Goal: Communication & Community: Share content

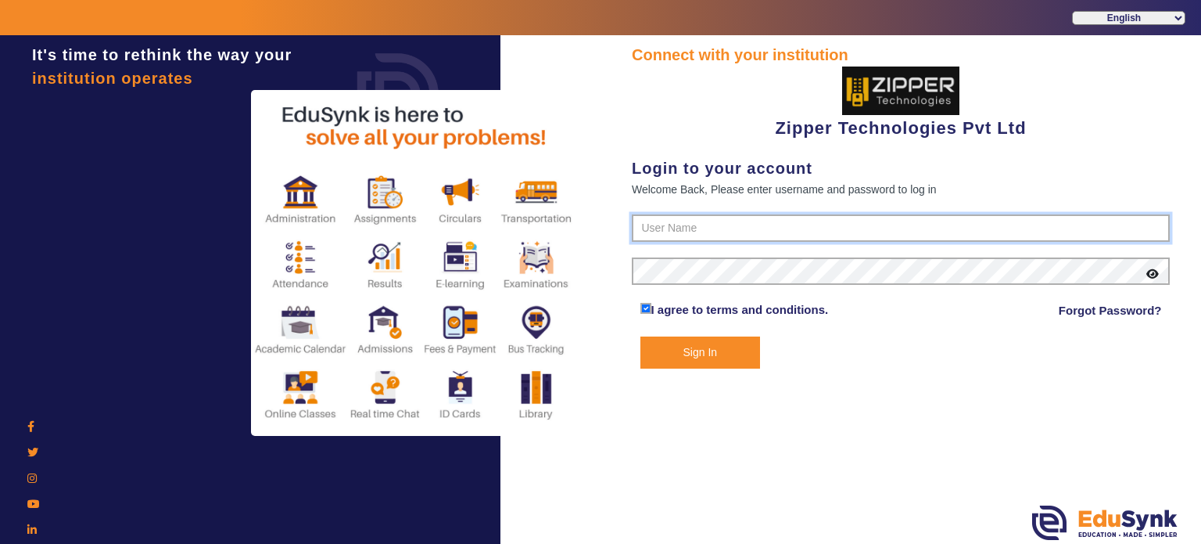
click at [688, 236] on input "text" at bounding box center [901, 228] width 538 height 28
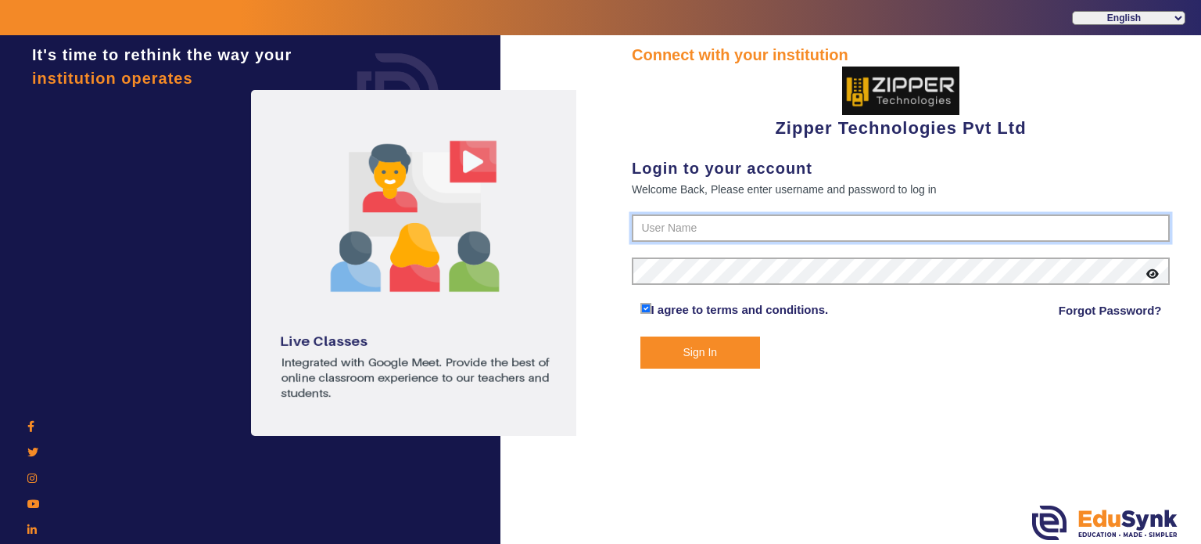
type input "1008790000"
click at [641, 336] on button "Sign In" at bounding box center [701, 352] width 120 height 32
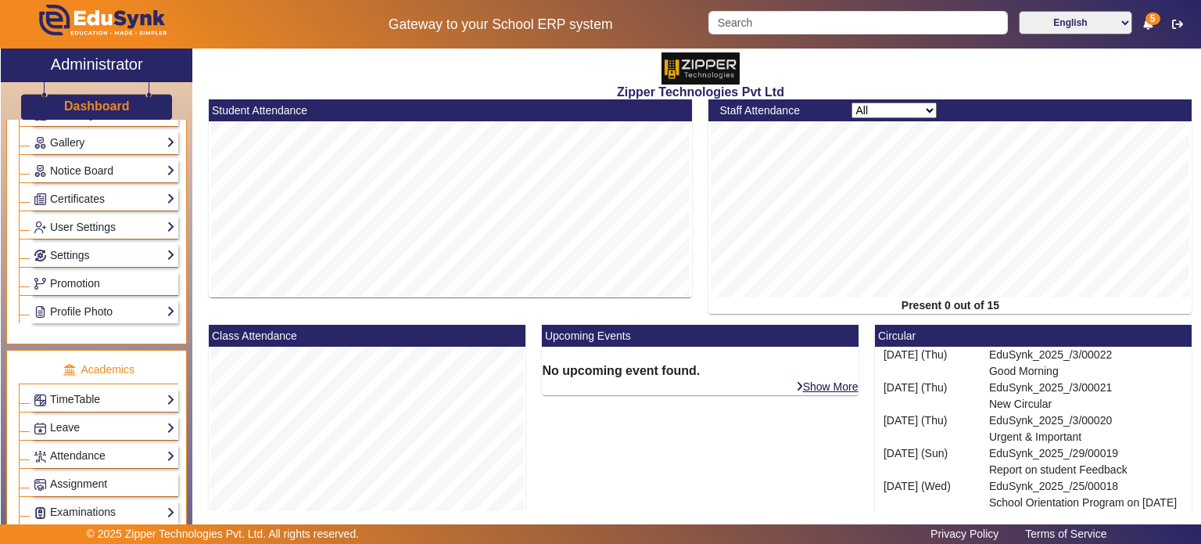
scroll to position [372, 0]
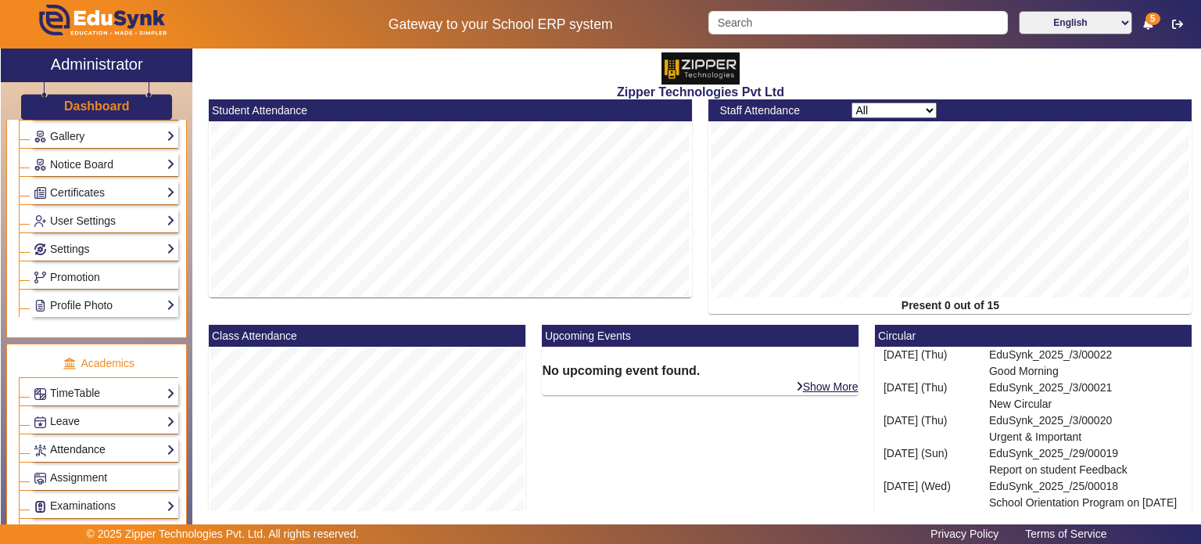
click at [110, 444] on link "Attendance" at bounding box center [105, 449] width 142 height 18
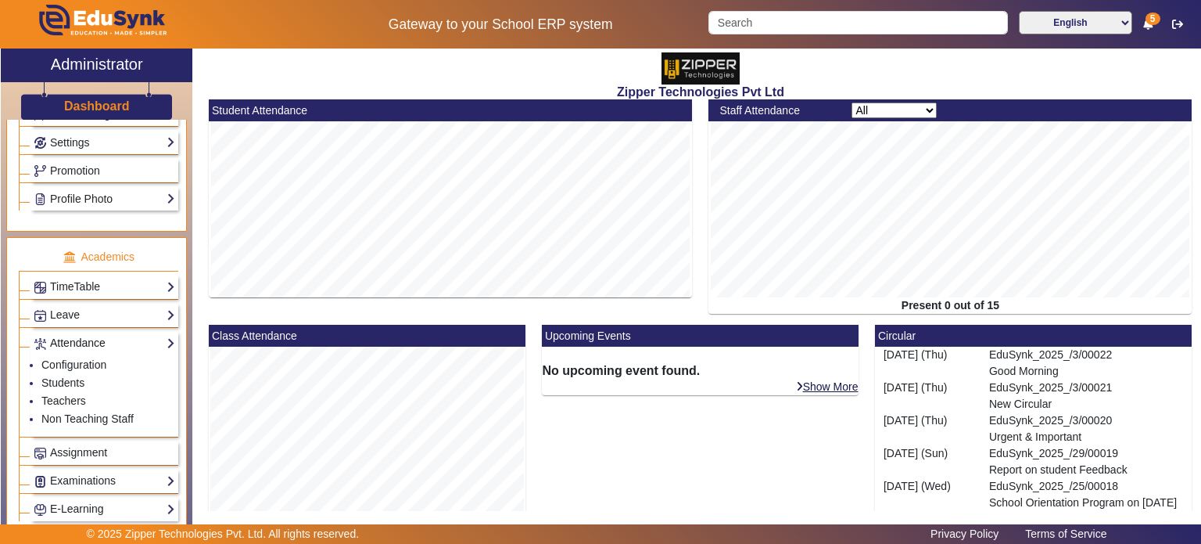
scroll to position [480, 0]
click at [70, 394] on link "Teachers" at bounding box center [63, 399] width 45 height 13
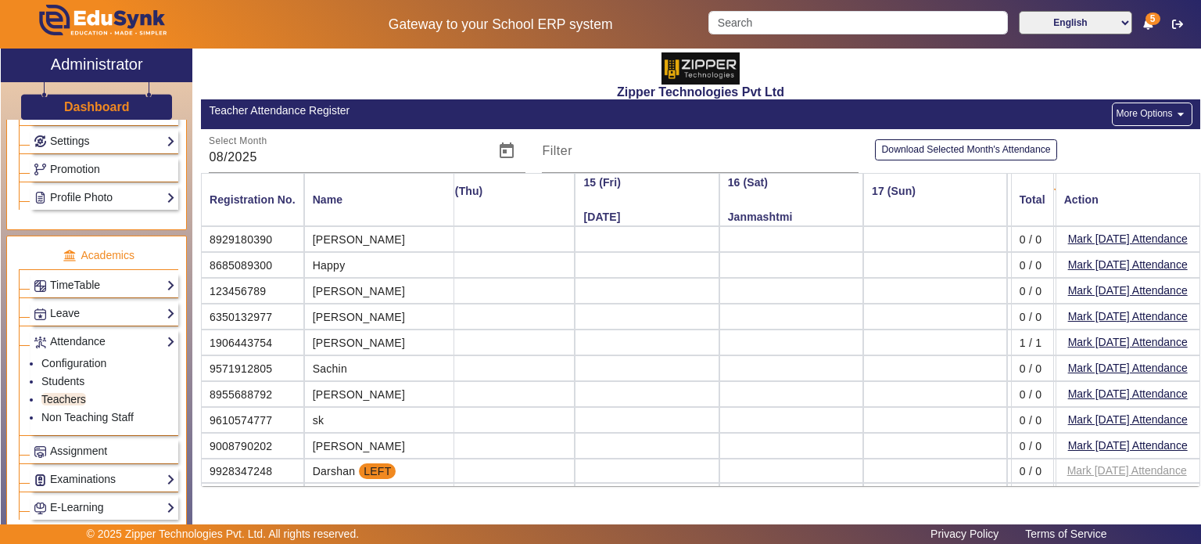
scroll to position [0, 1893]
click at [1092, 440] on button "Mark [DATE] Attendance" at bounding box center [1128, 446] width 123 height 20
click at [1067, 437] on button "Mark [DATE] Attendance" at bounding box center [1128, 446] width 123 height 20
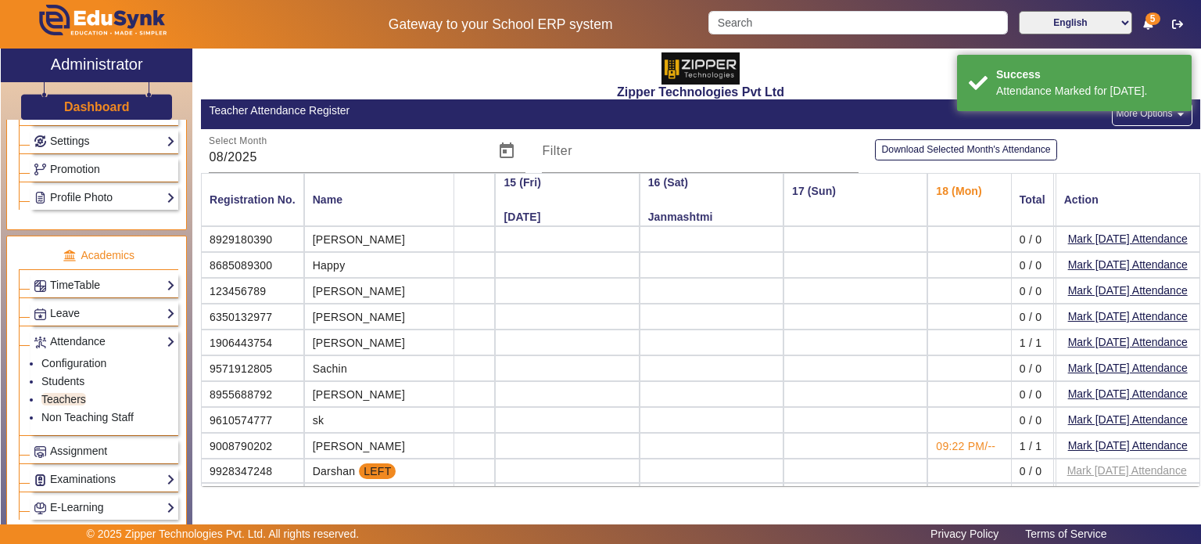
scroll to position [0, 1977]
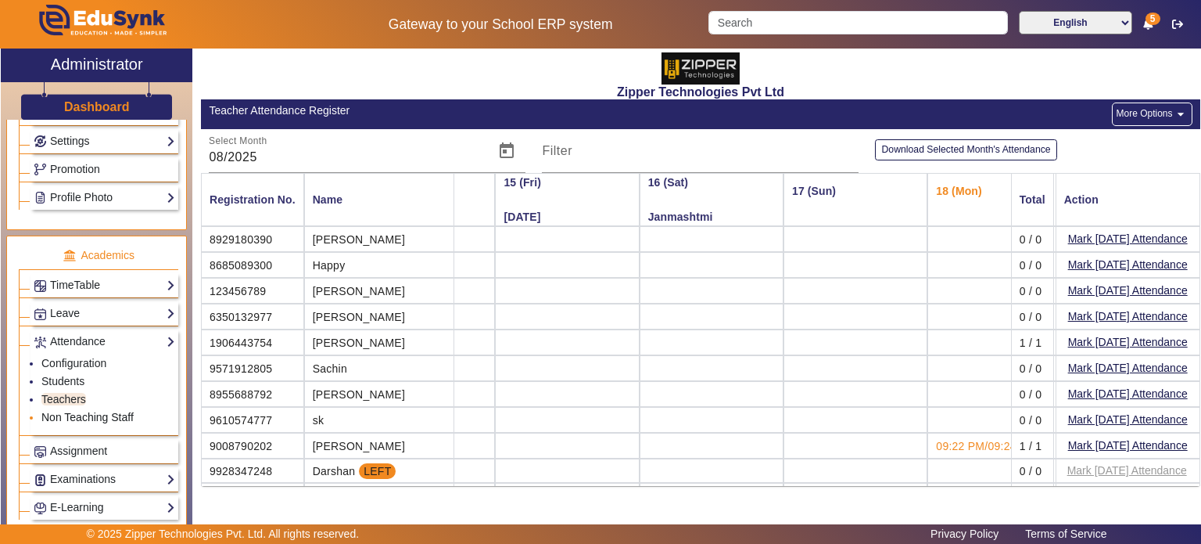
click at [104, 411] on link "Non Teaching Staff" at bounding box center [87, 417] width 92 height 13
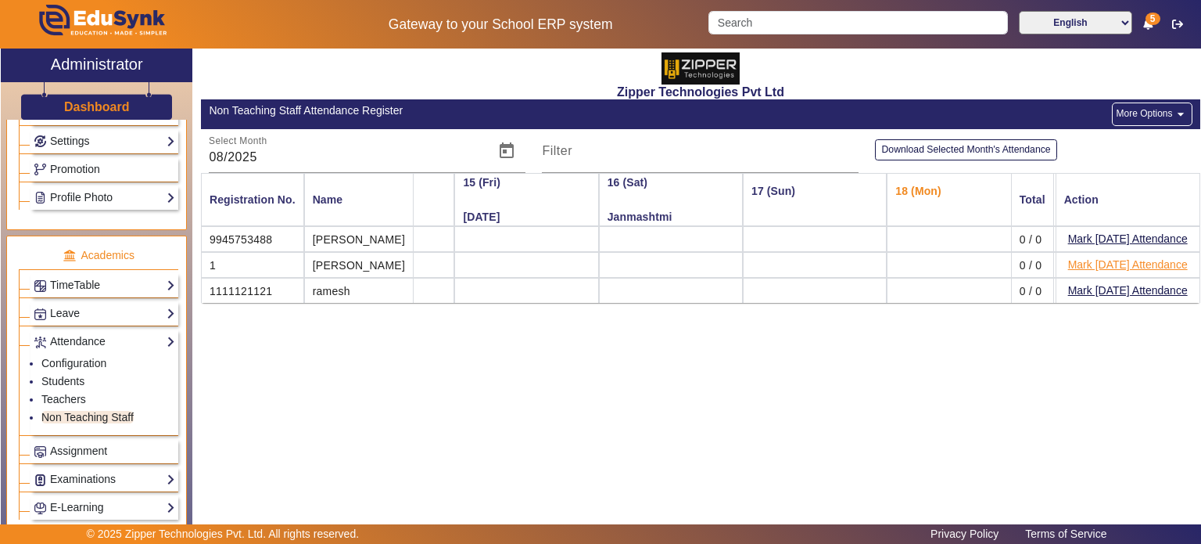
click at [1122, 259] on button "Mark [DATE] Attendance" at bounding box center [1128, 265] width 123 height 20
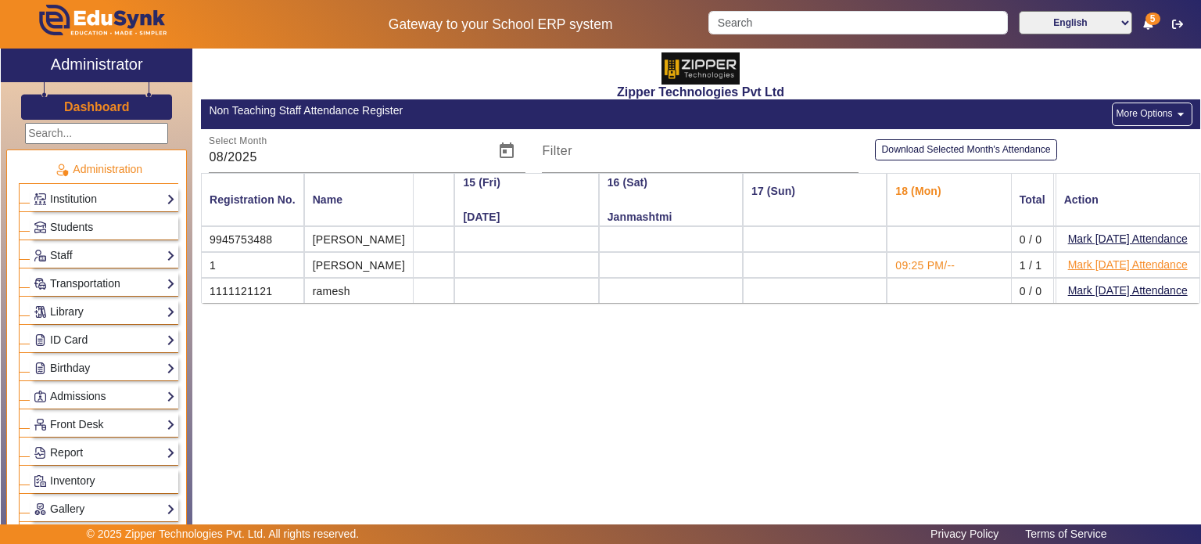
click at [1105, 262] on button "Mark [DATE] Attendance" at bounding box center [1128, 265] width 123 height 20
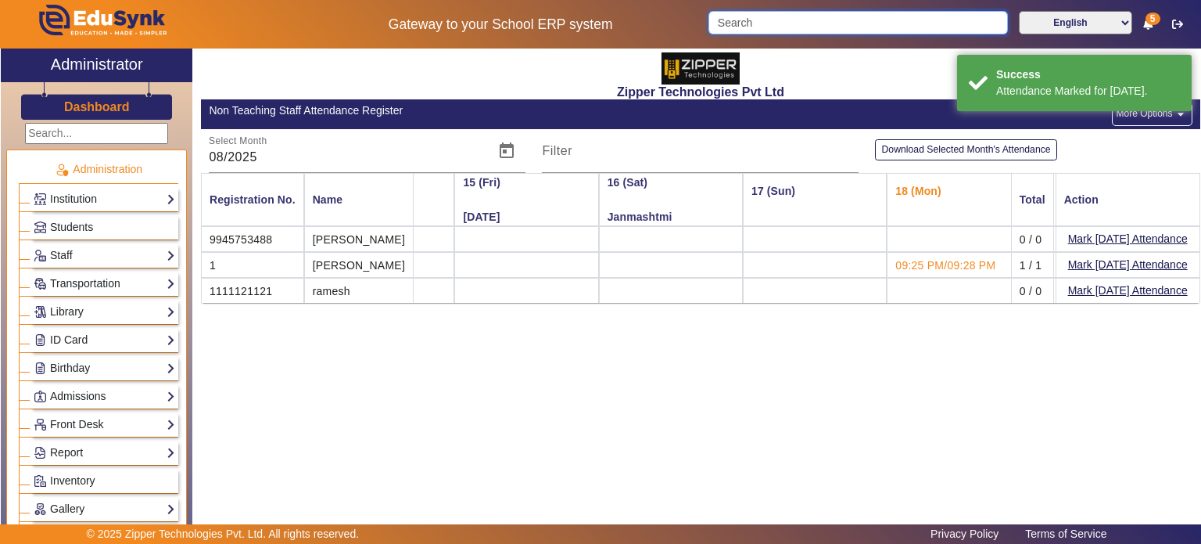
click at [780, 24] on input "Search" at bounding box center [858, 22] width 299 height 23
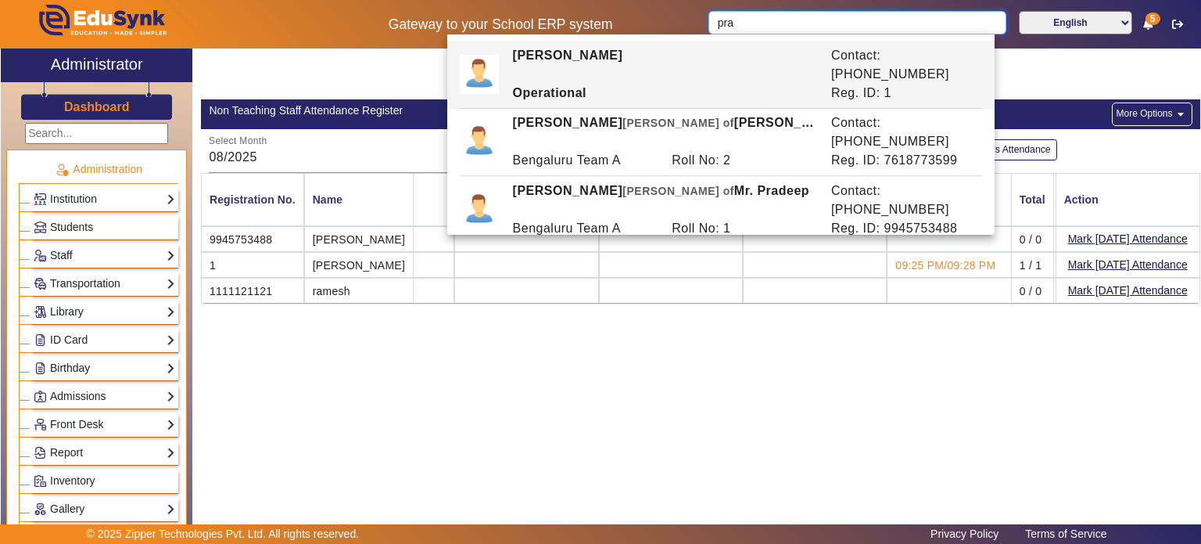
type input "pra"
click at [501, 362] on div "Zipper Technologies Pvt Ltd Non Teaching Staff Attendance Register More Options…" at bounding box center [696, 284] width 1008 height 473
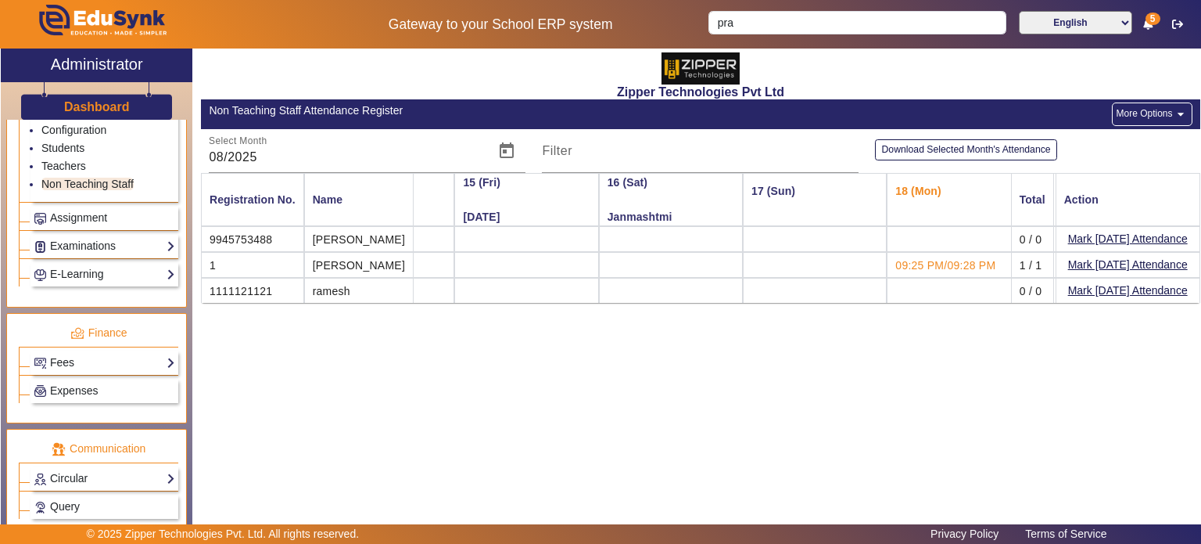
scroll to position [803, 0]
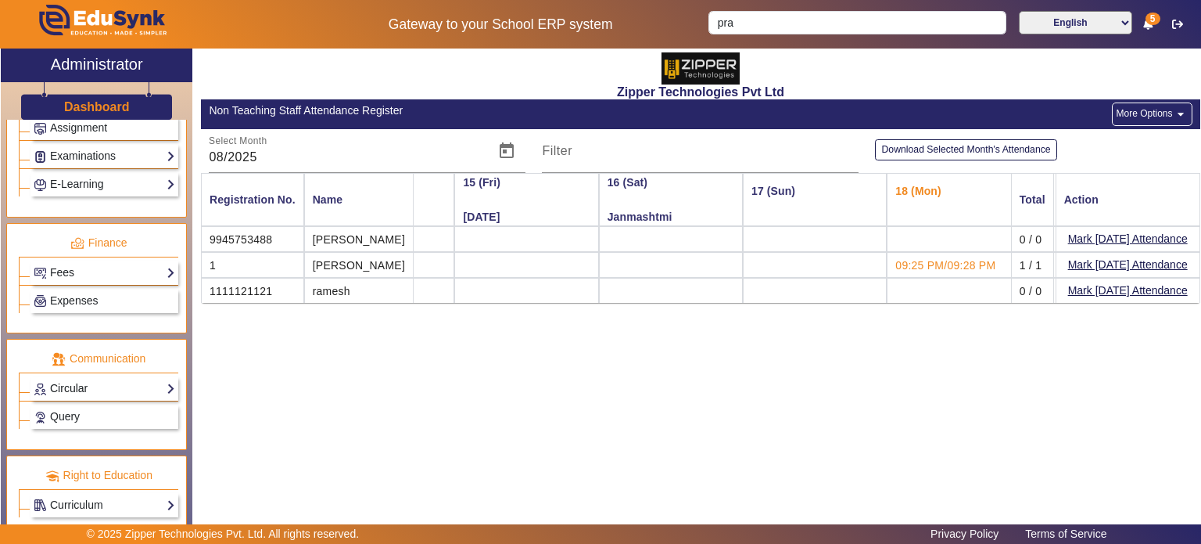
click at [99, 379] on link "Circular" at bounding box center [105, 388] width 142 height 18
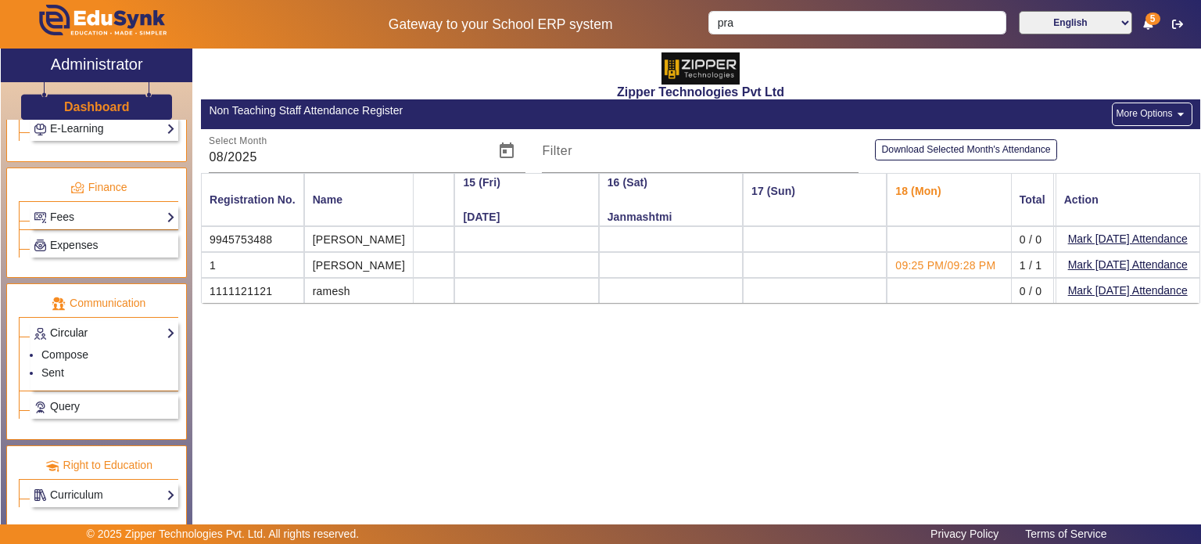
scroll to position [722, 0]
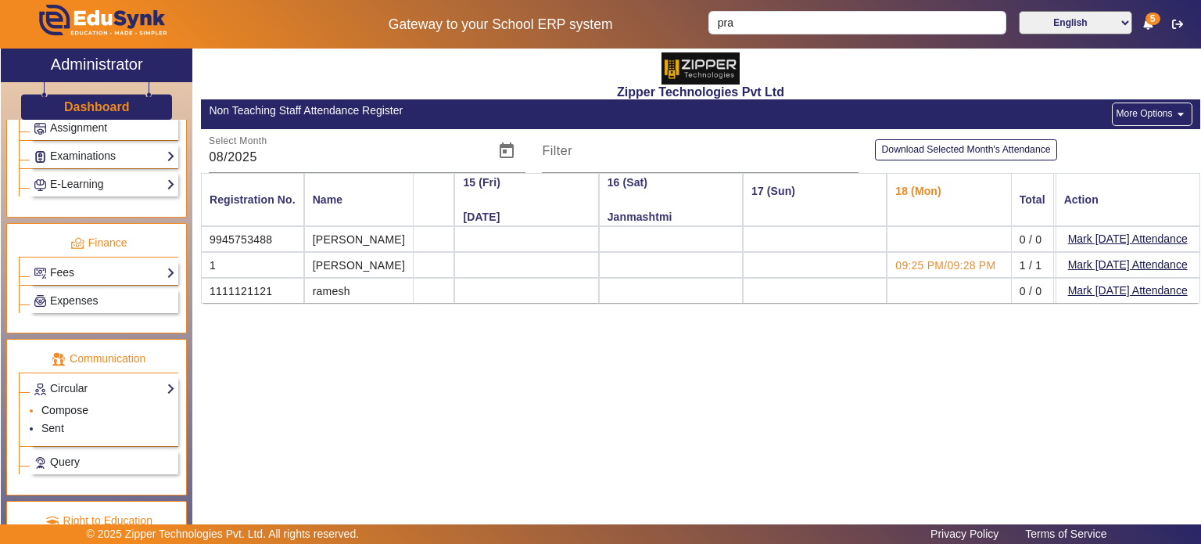
click at [72, 404] on link "Compose" at bounding box center [64, 410] width 47 height 13
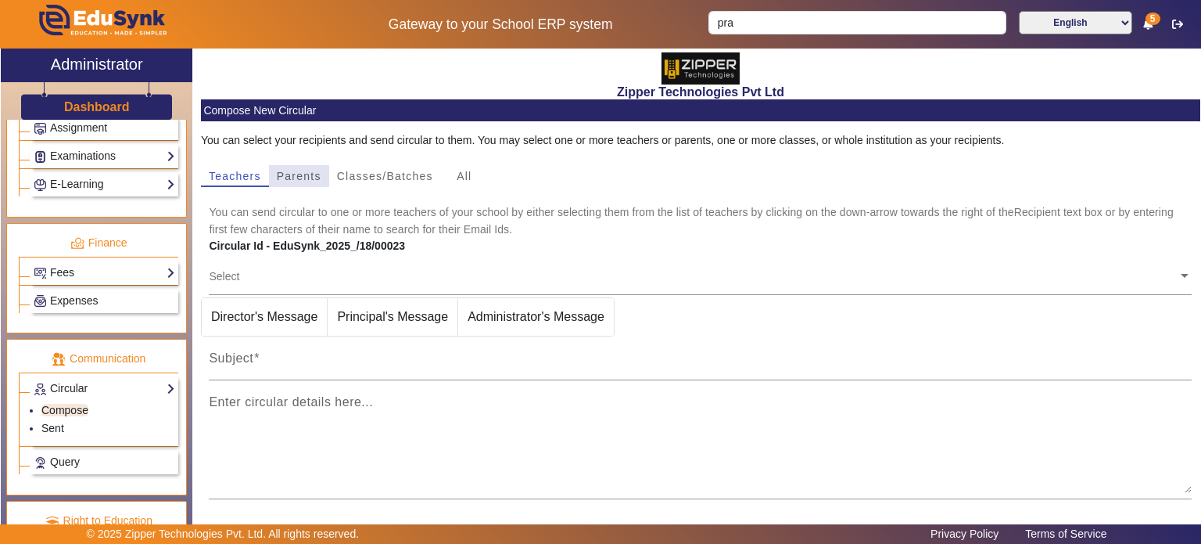
click at [291, 174] on span "Parents" at bounding box center [299, 176] width 45 height 11
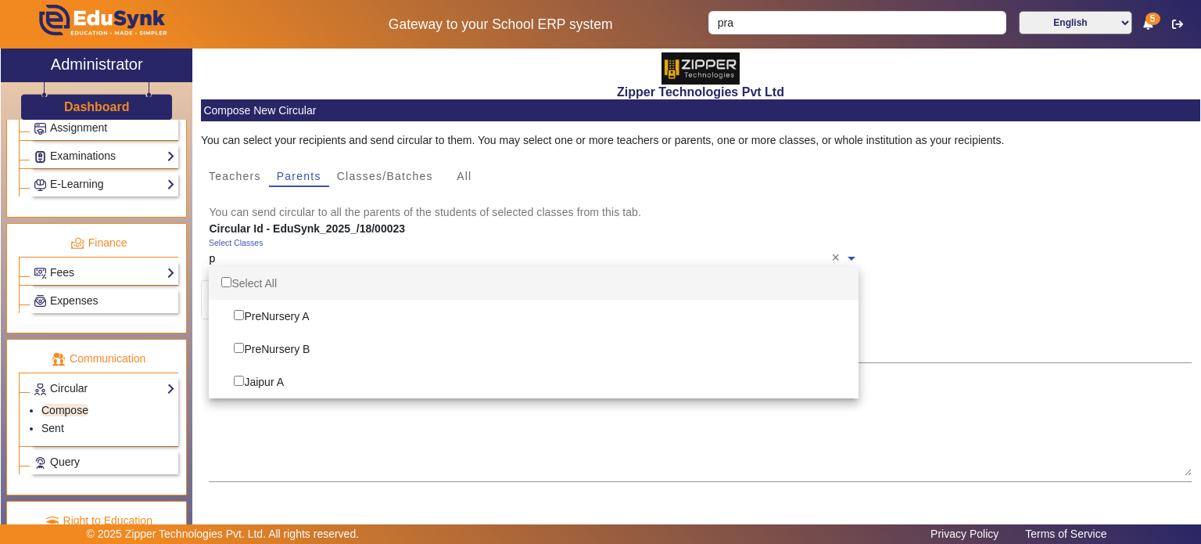
type input "p"
click at [228, 281] on input "Options List" at bounding box center [226, 282] width 10 height 10
checkbox input "true"
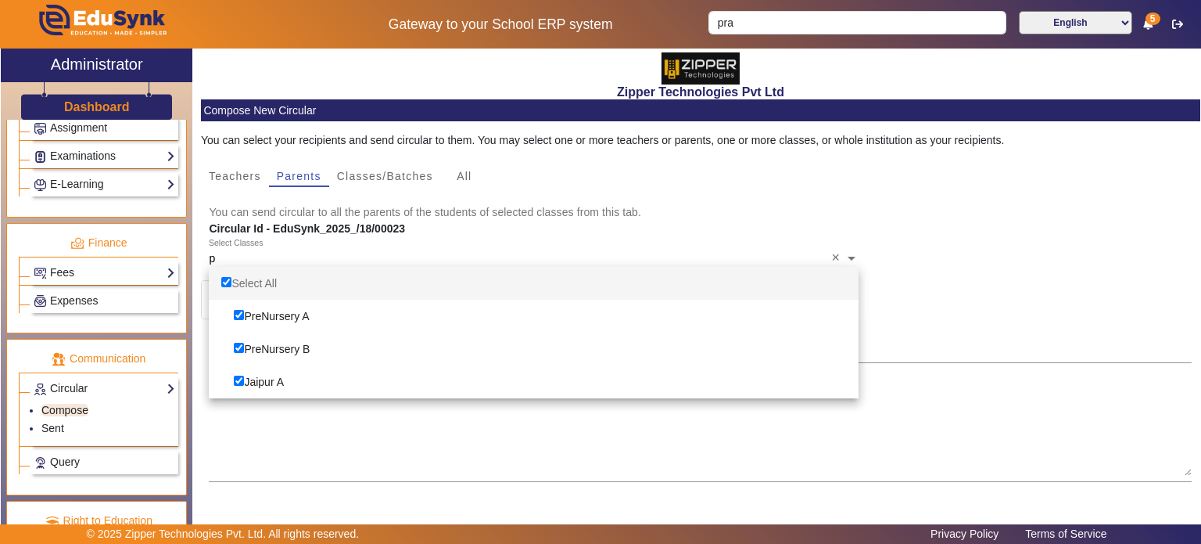
checkbox input "true"
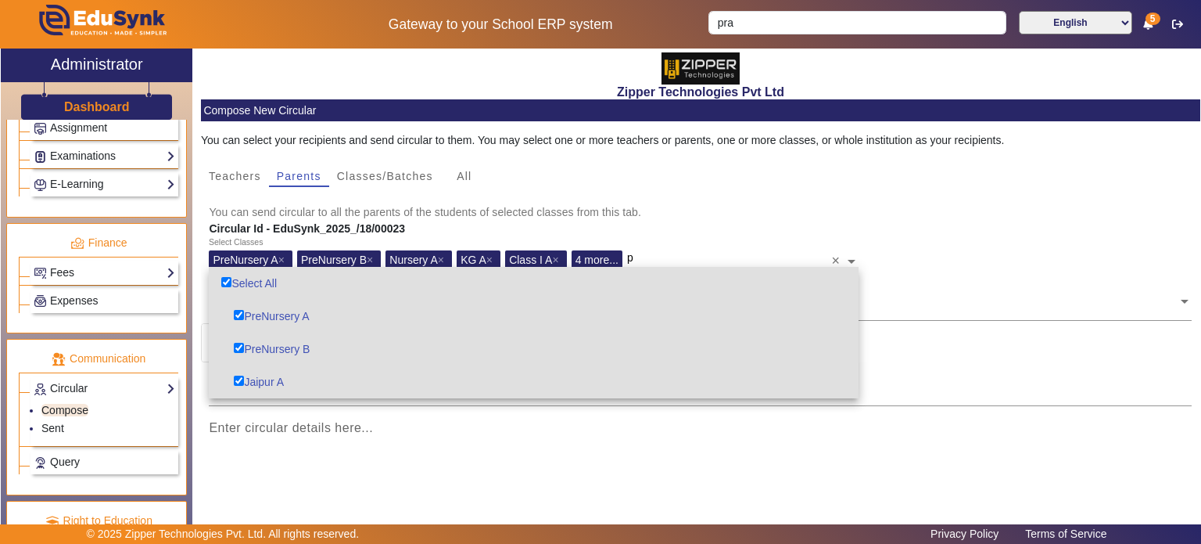
click at [634, 189] on mat-card-content "You can select your recipients and send circular to them. You may select one or…" at bounding box center [701, 368] width 1000 height 494
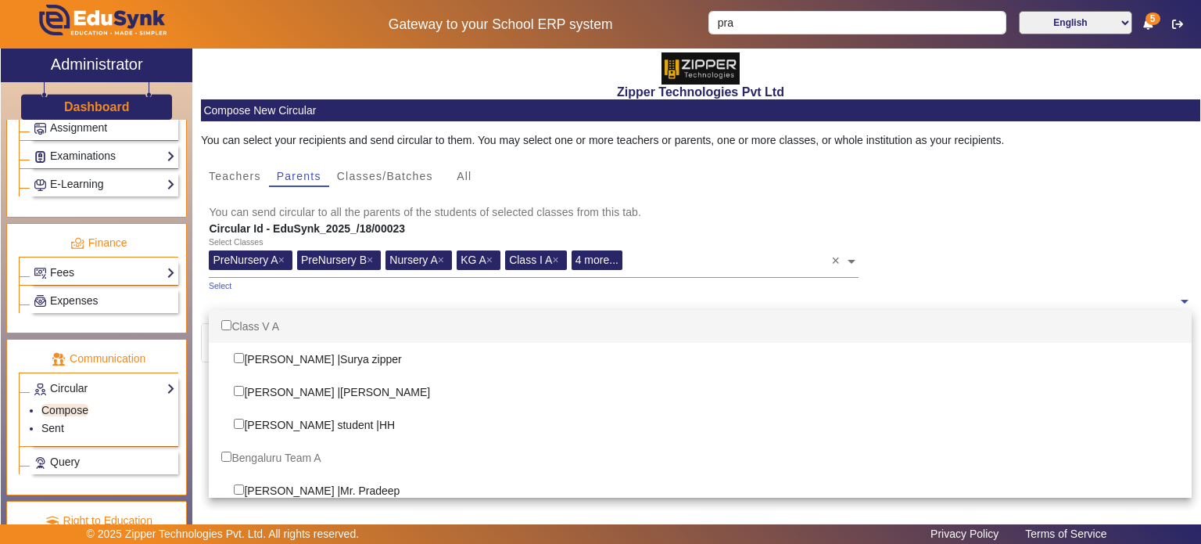
click at [460, 305] on input "text" at bounding box center [693, 301] width 969 height 15
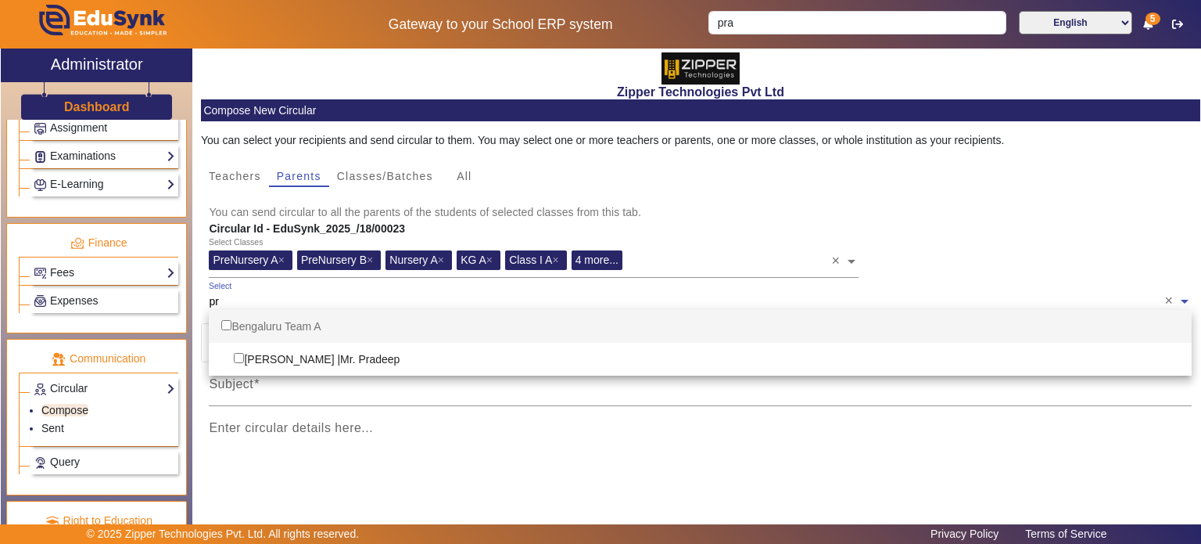
type input "p"
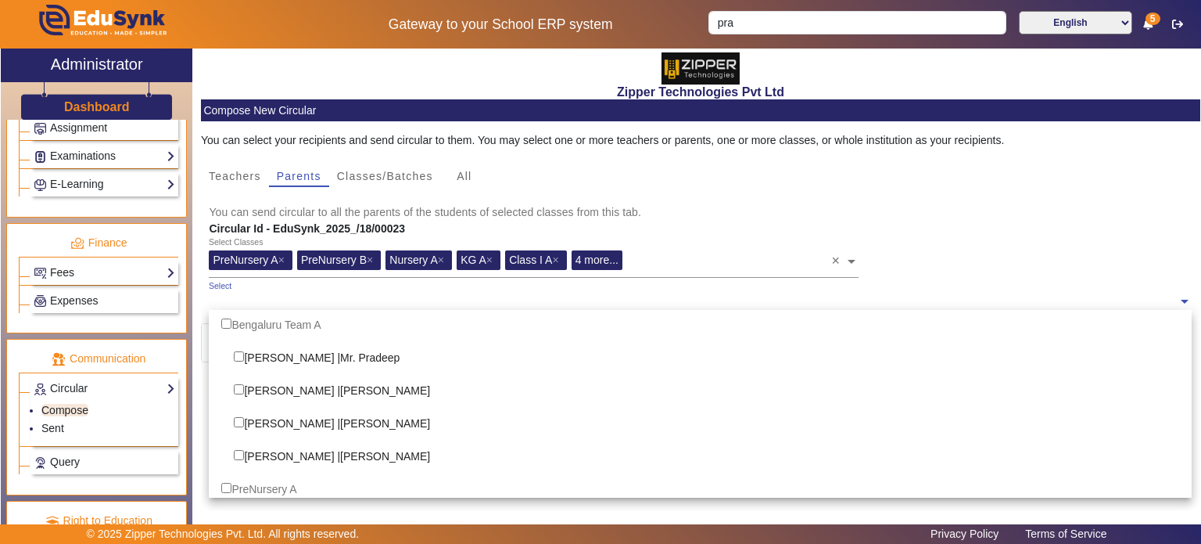
scroll to position [153, 0]
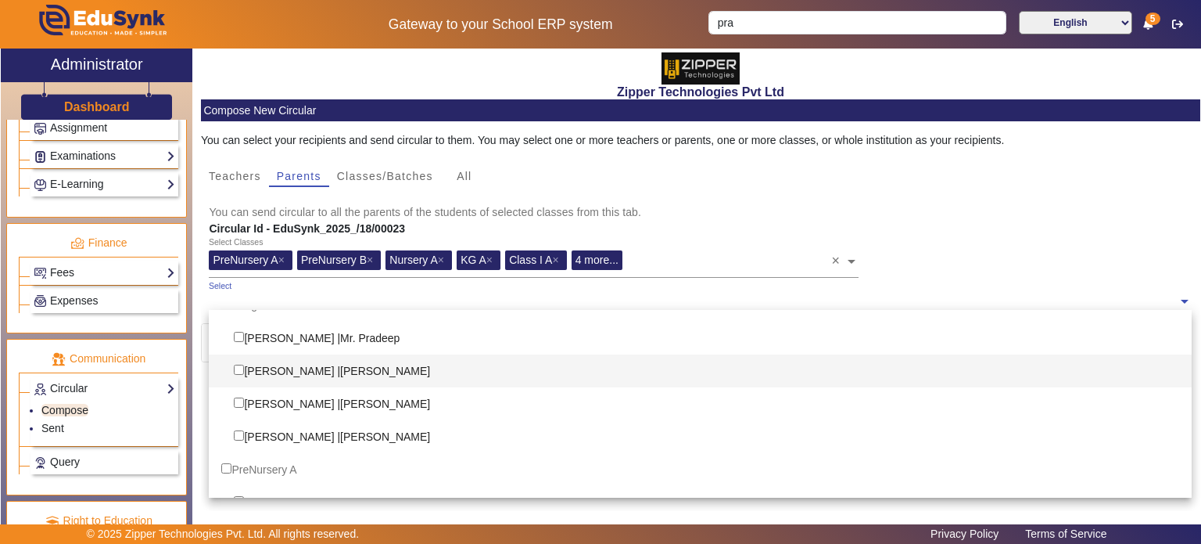
click at [394, 377] on div "[PERSON_NAME] | [PERSON_NAME]" at bounding box center [700, 370] width 983 height 33
checkbox input "true"
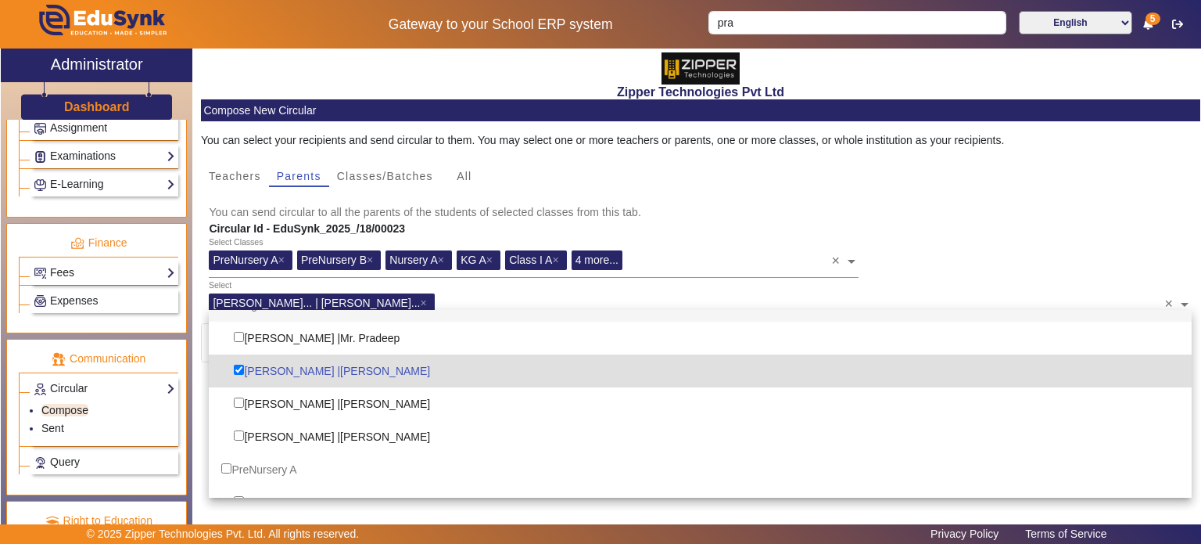
click at [622, 199] on mat-card-content "You can select your recipients and send circular to them. You may select one or…" at bounding box center [701, 368] width 1000 height 494
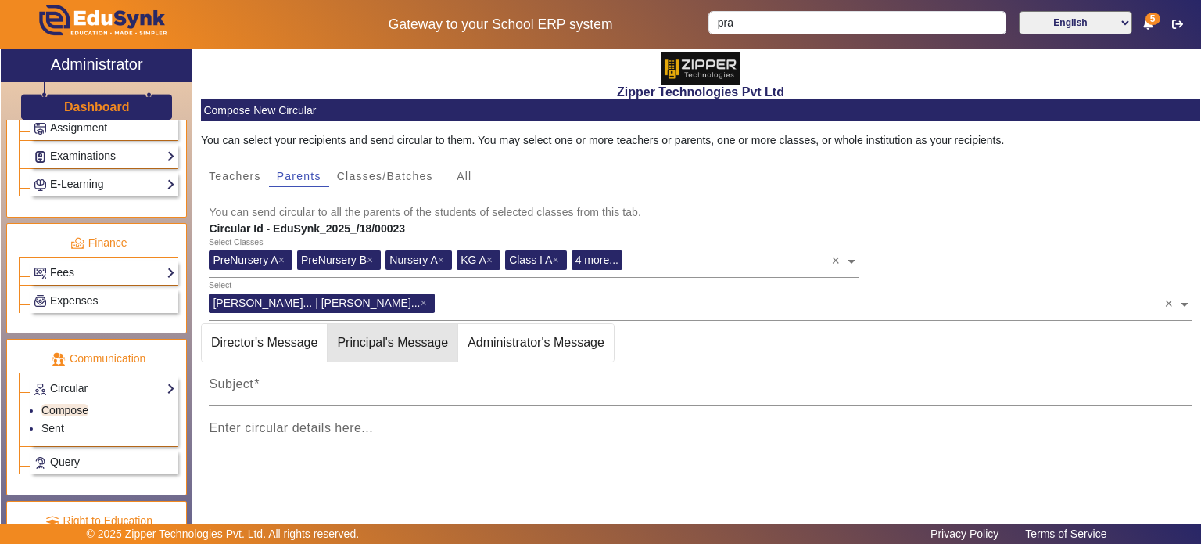
click at [414, 342] on span "Principal's Message" at bounding box center [393, 343] width 130 height 38
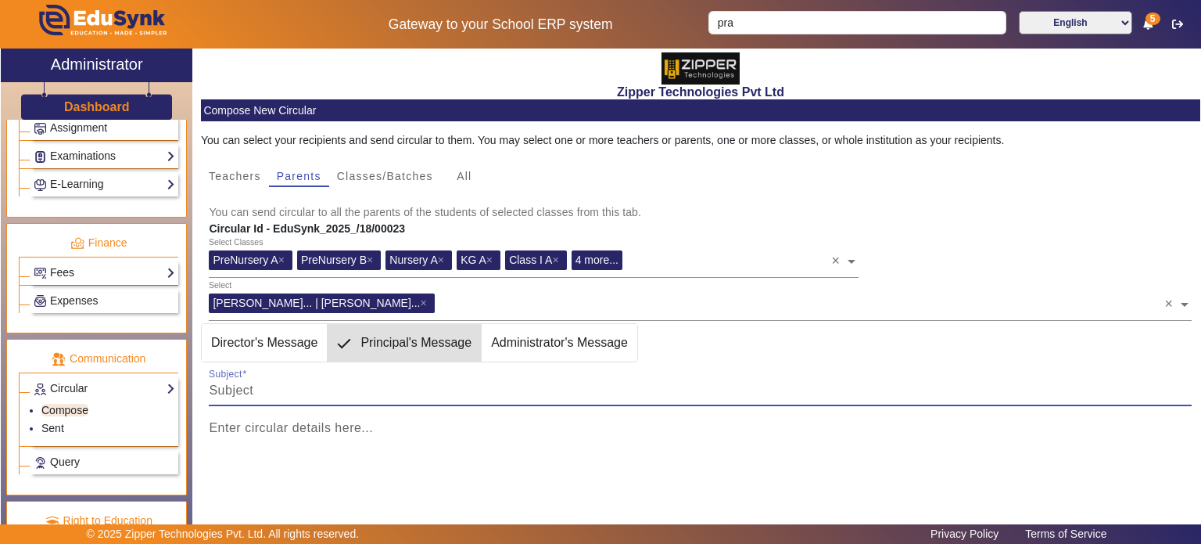
click at [389, 392] on input "Subject" at bounding box center [700, 390] width 983 height 19
type input "Report on student Feedback"
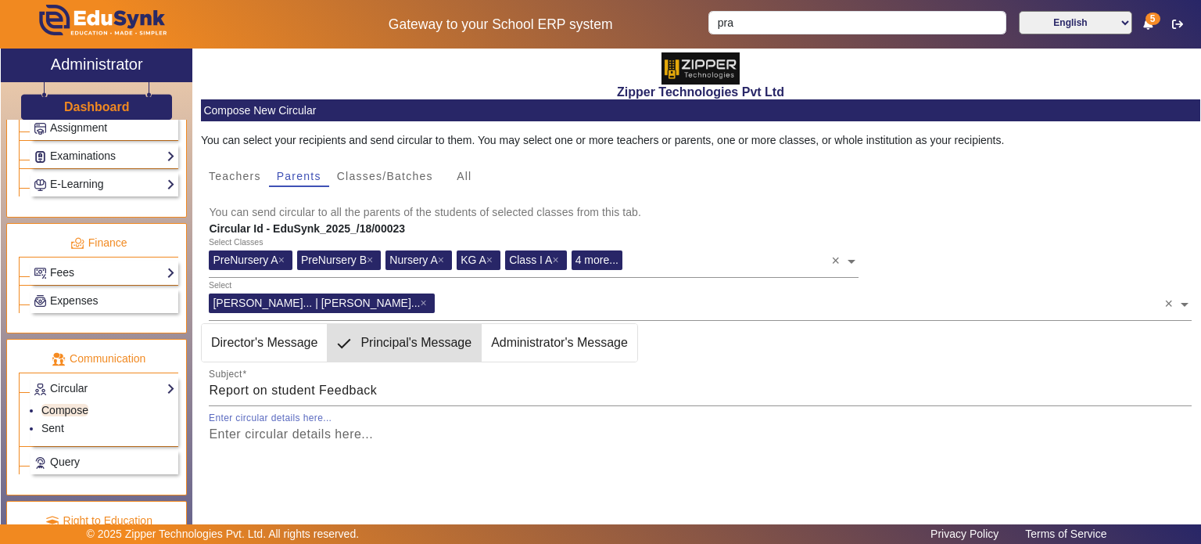
click at [311, 442] on textarea "Enter circular details here..." at bounding box center [700, 472] width 983 height 94
type textarea "Please"
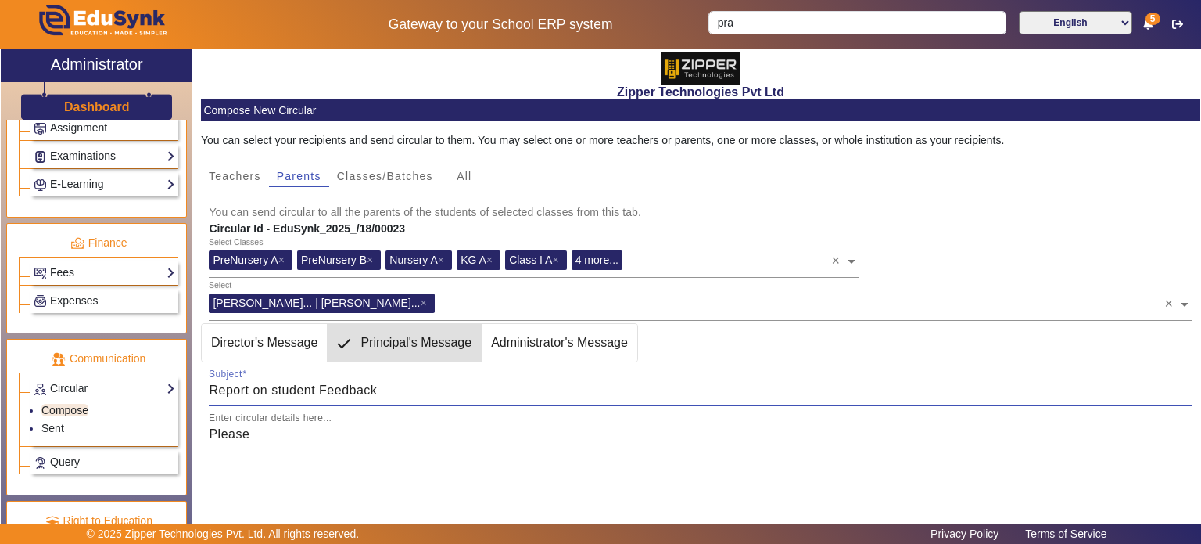
click at [340, 390] on input "Report on student Feedback" at bounding box center [700, 390] width 983 height 19
type input "Report on student Chat"
click at [291, 435] on textarea "Please" at bounding box center [700, 472] width 983 height 94
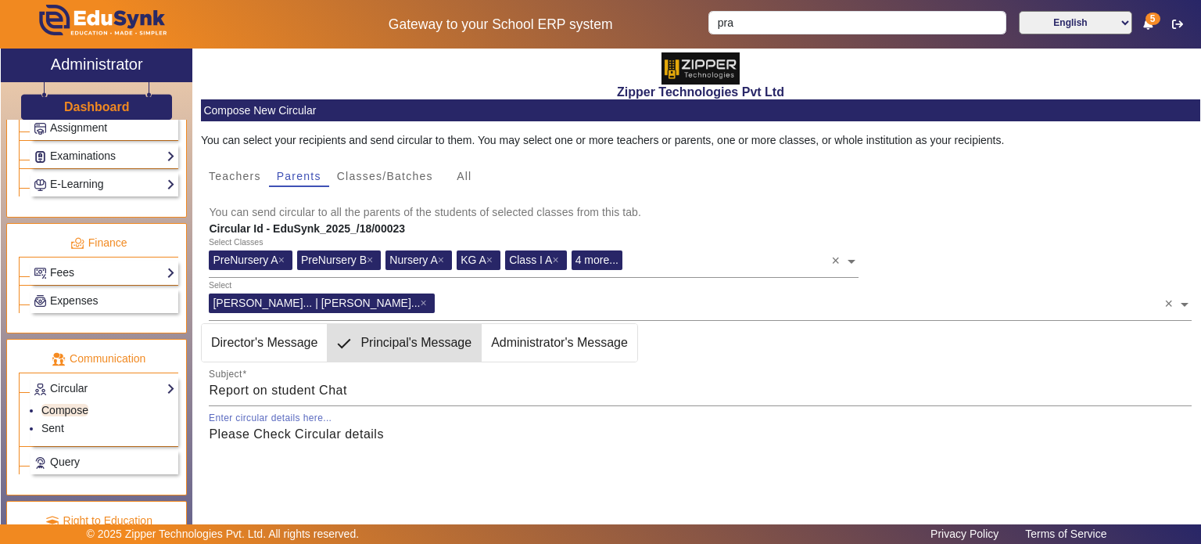
click at [338, 453] on textarea "Please Check Circular details" at bounding box center [700, 472] width 983 height 94
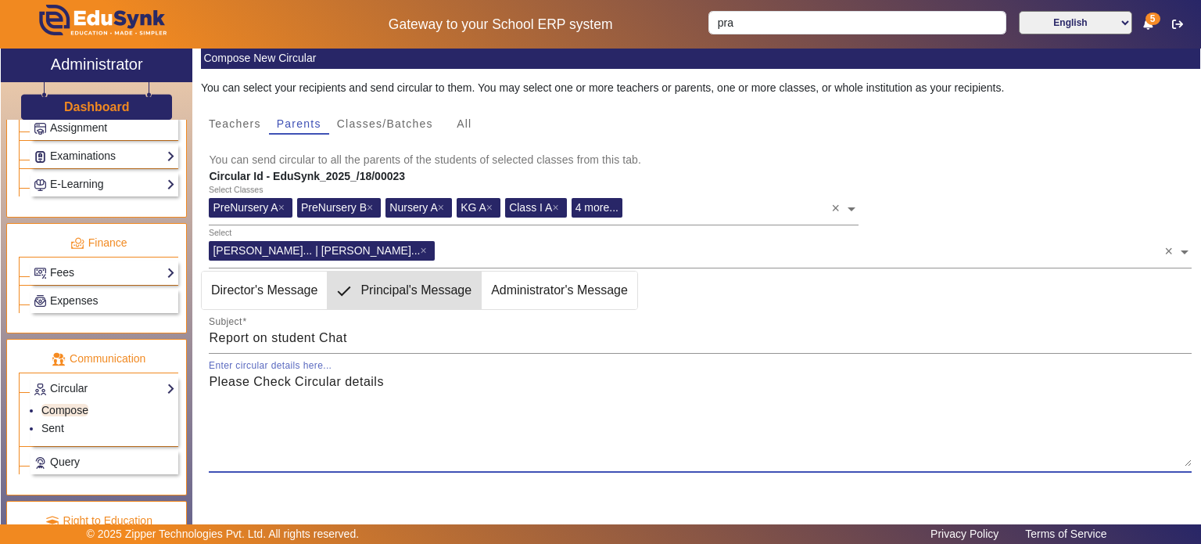
scroll to position [53, 0]
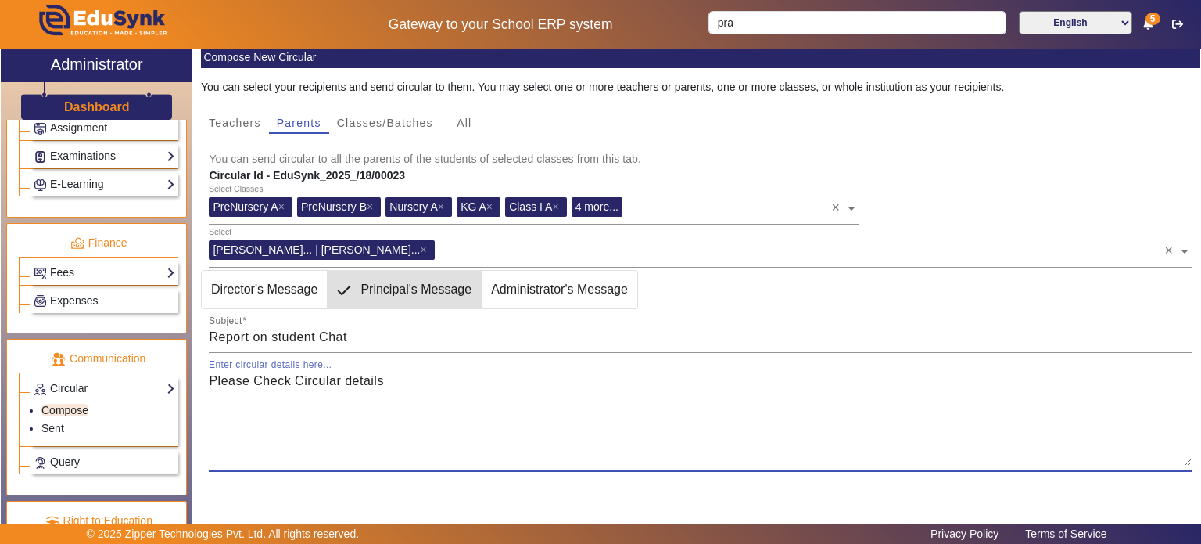
click at [416, 379] on textarea "Please Check Circular details" at bounding box center [700, 419] width 983 height 94
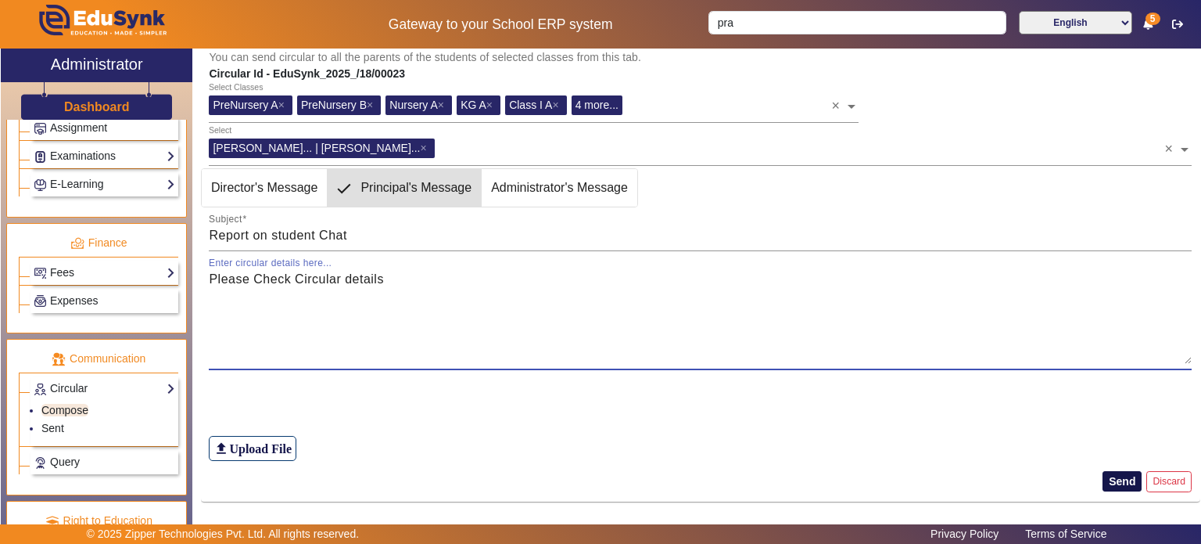
type textarea "Please Check Circular details"
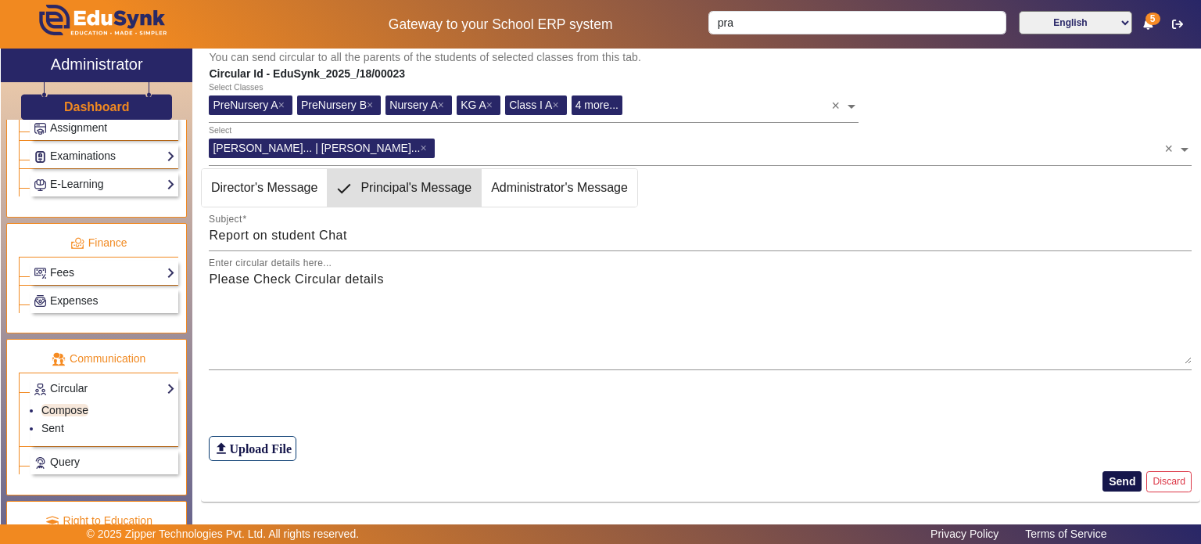
click at [1121, 479] on button "Send" at bounding box center [1122, 481] width 39 height 20
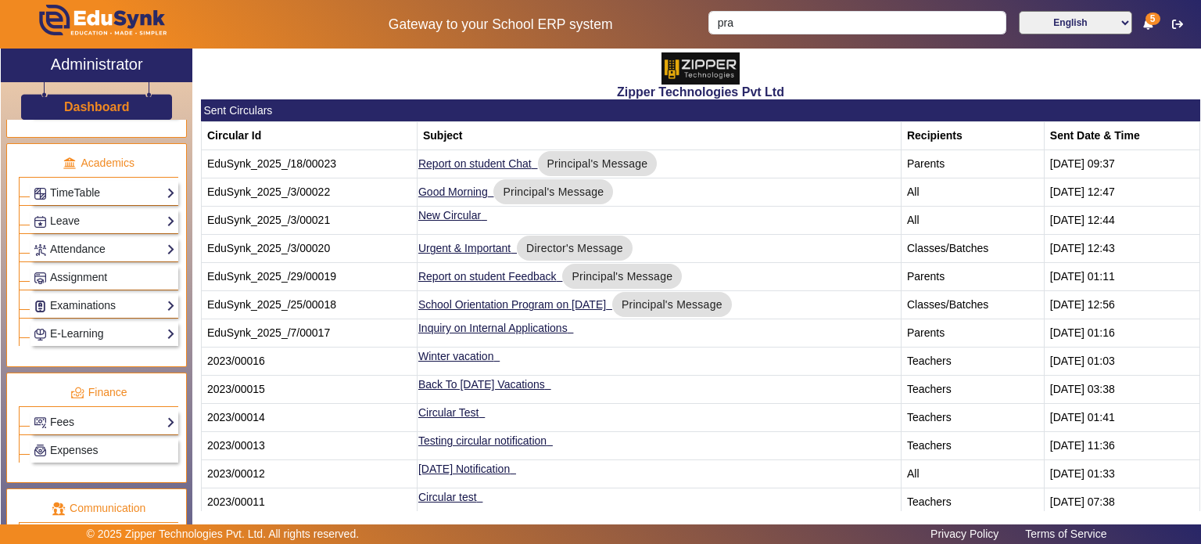
scroll to position [579, 0]
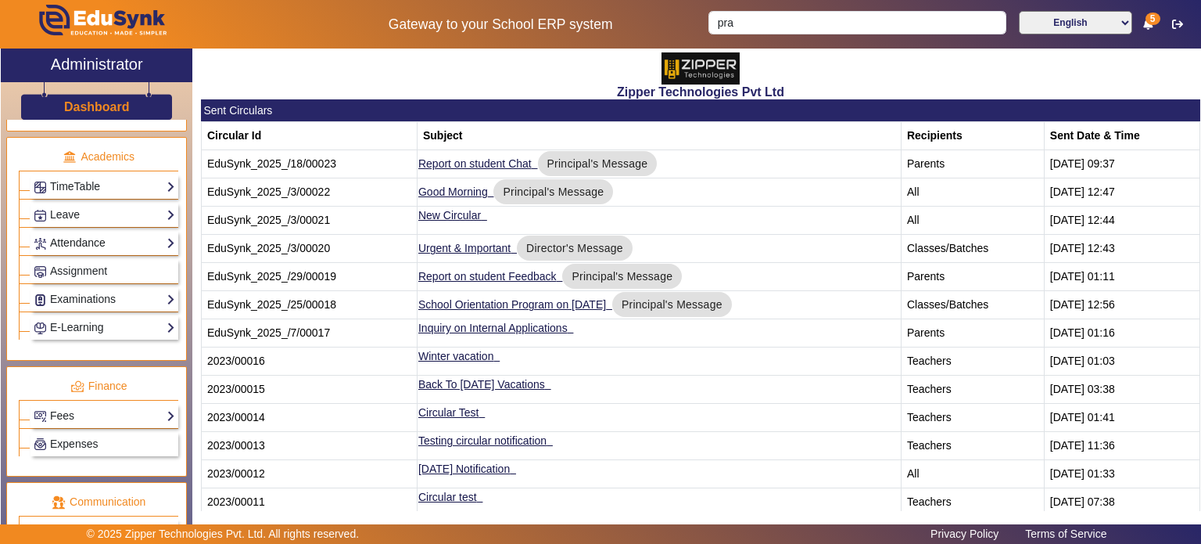
click at [132, 240] on link "Attendance" at bounding box center [105, 243] width 142 height 18
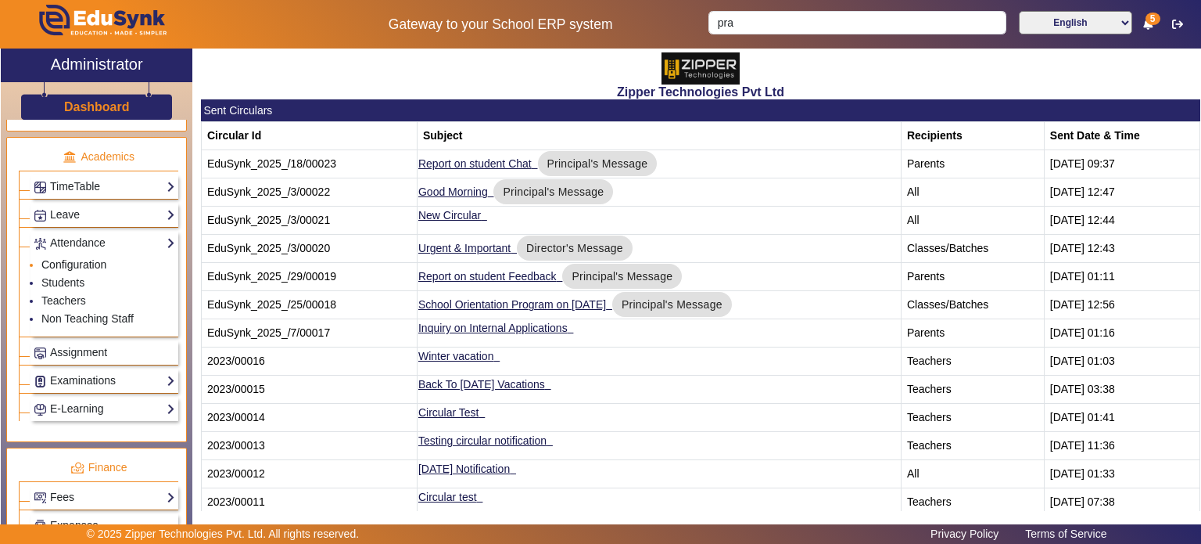
click at [88, 260] on link "Configuration" at bounding box center [73, 264] width 65 height 13
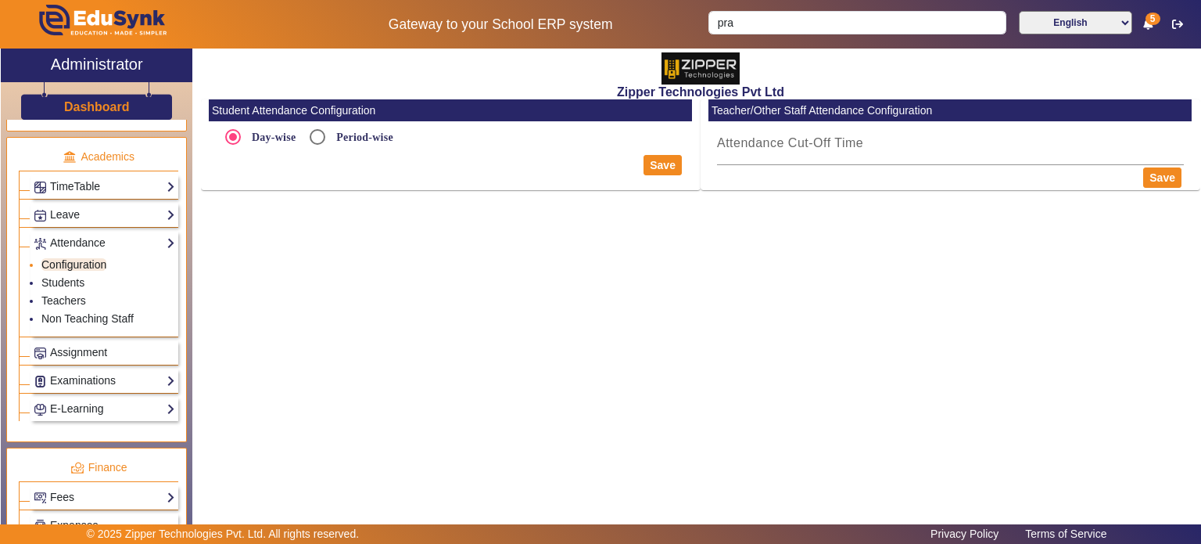
radio input "true"
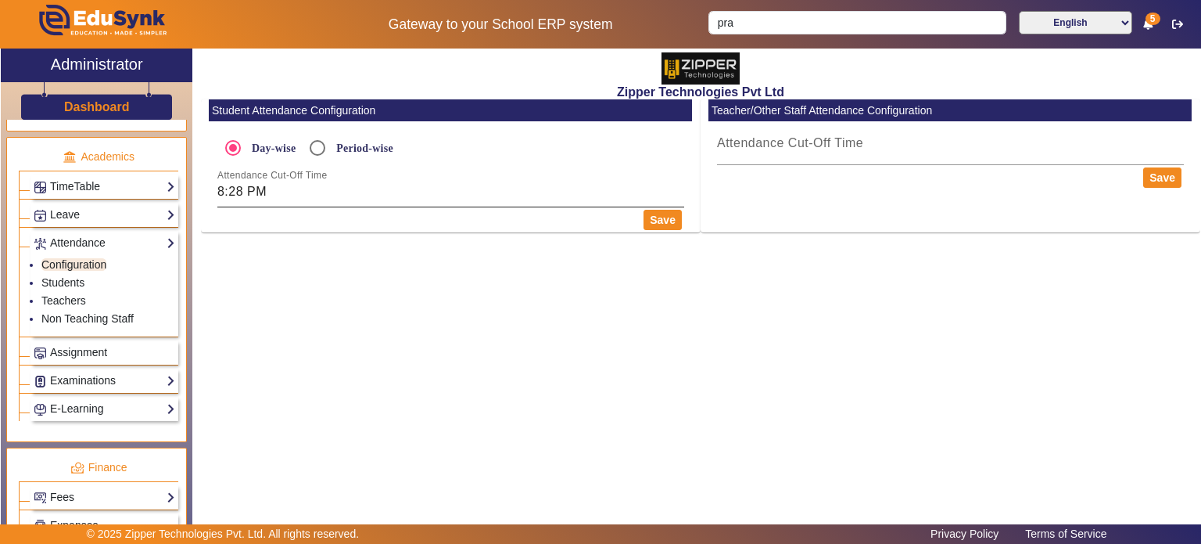
click at [329, 203] on div "Attendance Cut-Off Time 8:28 PM" at bounding box center [450, 185] width 467 height 44
click at [218, 189] on input "8:28 PM" at bounding box center [450, 191] width 467 height 19
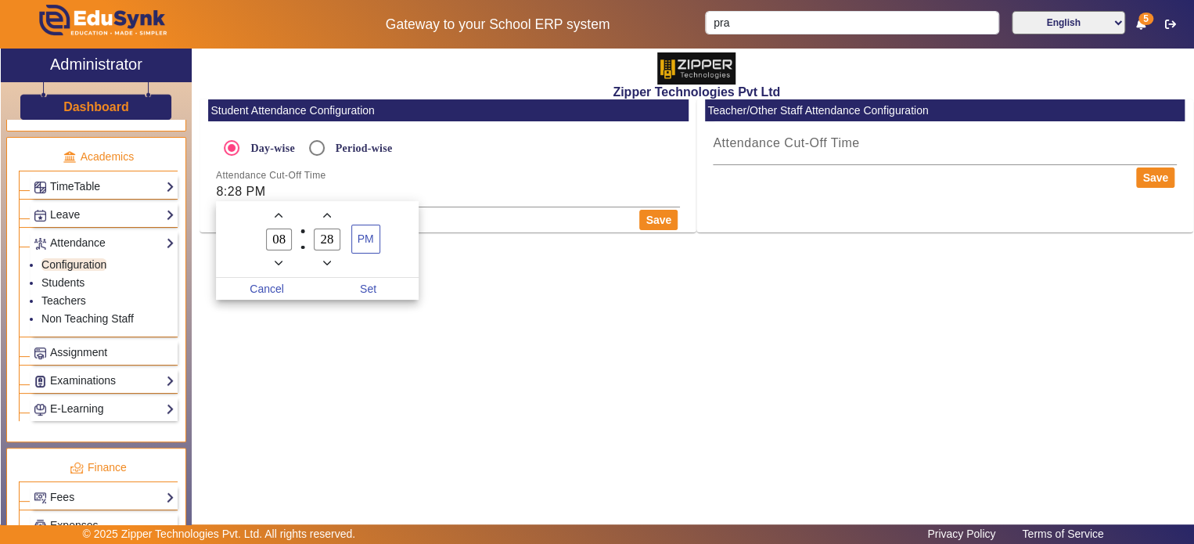
click at [283, 209] on span "Add a hour" at bounding box center [279, 215] width 16 height 16
type input "10"
click at [368, 286] on span "Set" at bounding box center [369, 289] width 102 height 22
type input "10:28 PM"
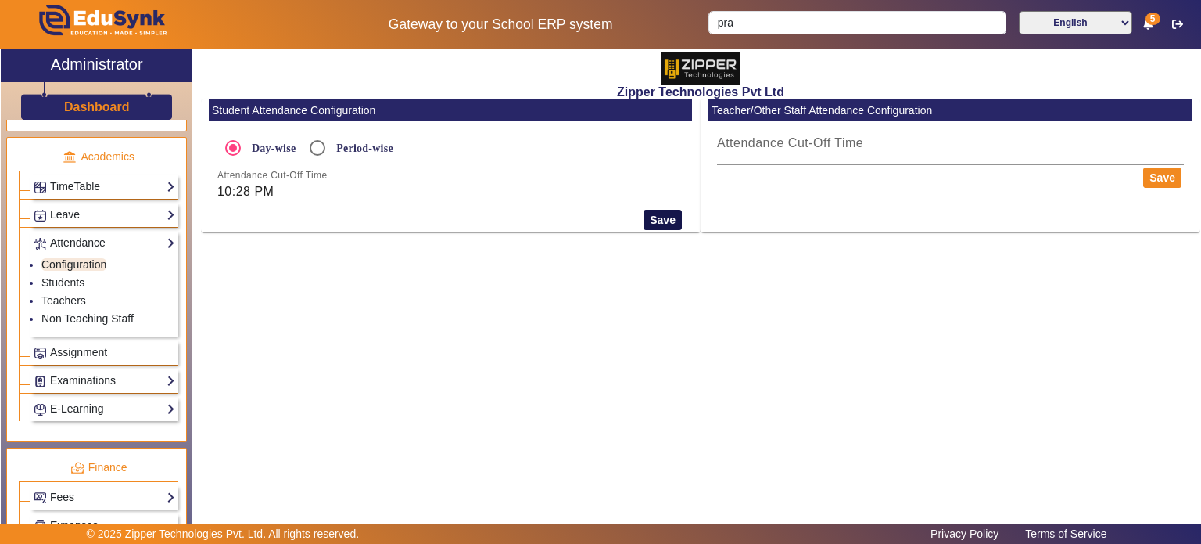
click at [663, 220] on button "Save" at bounding box center [663, 220] width 38 height 20
click at [63, 277] on link "Students" at bounding box center [62, 282] width 43 height 13
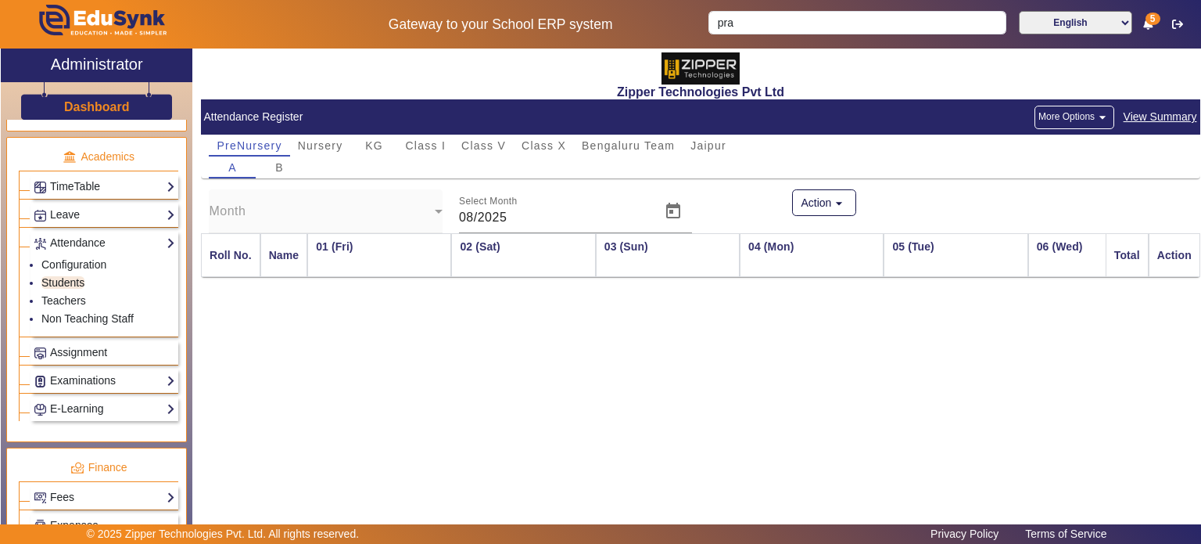
scroll to position [0, 1893]
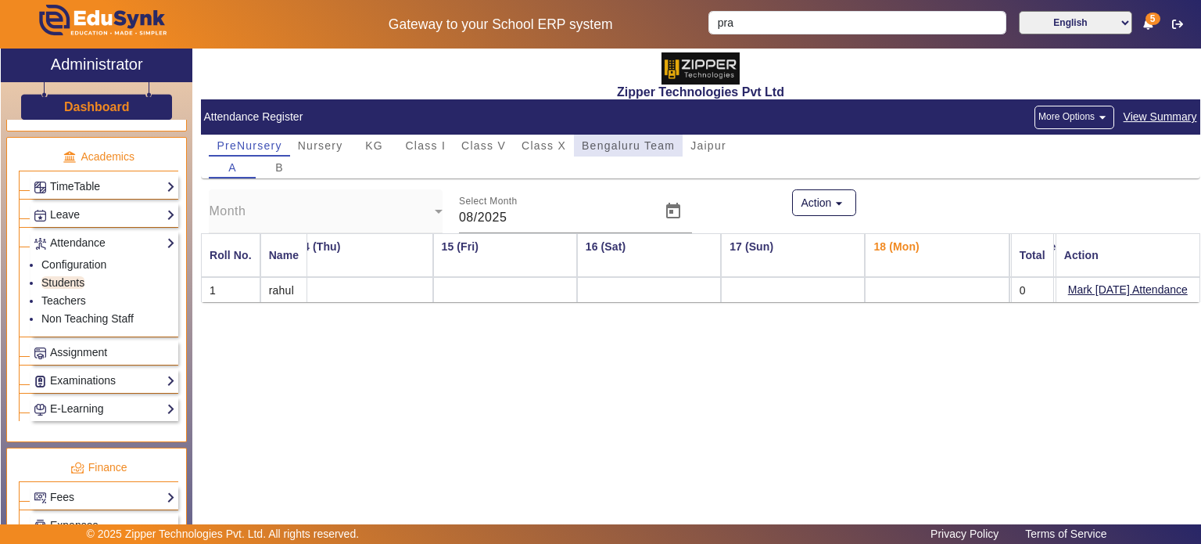
click at [602, 153] on span "Bengaluru Team" at bounding box center [628, 146] width 93 height 22
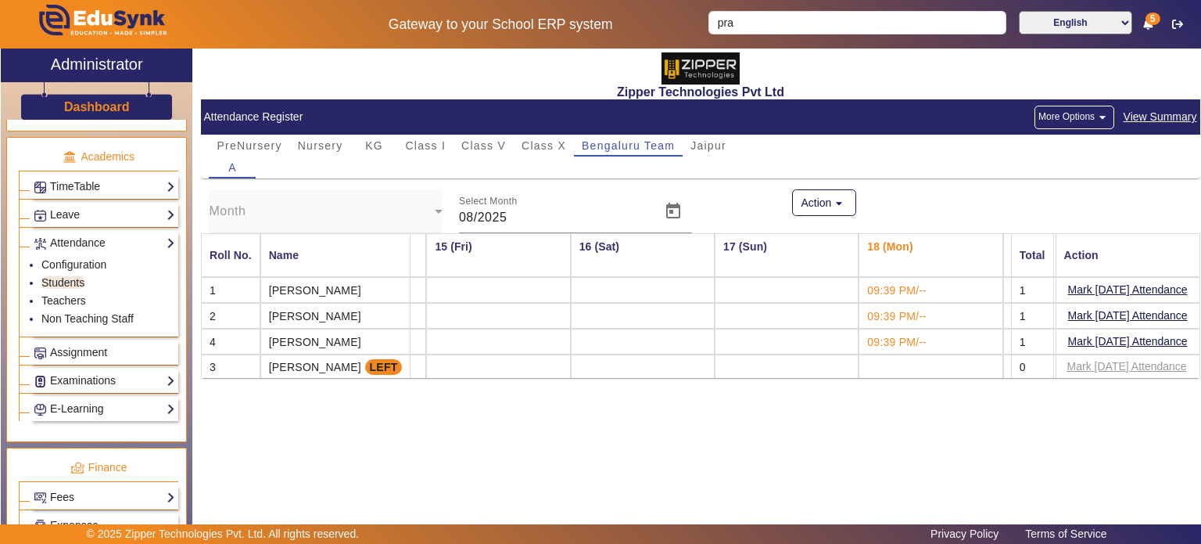
scroll to position [0, 2006]
